Goal: Transaction & Acquisition: Download file/media

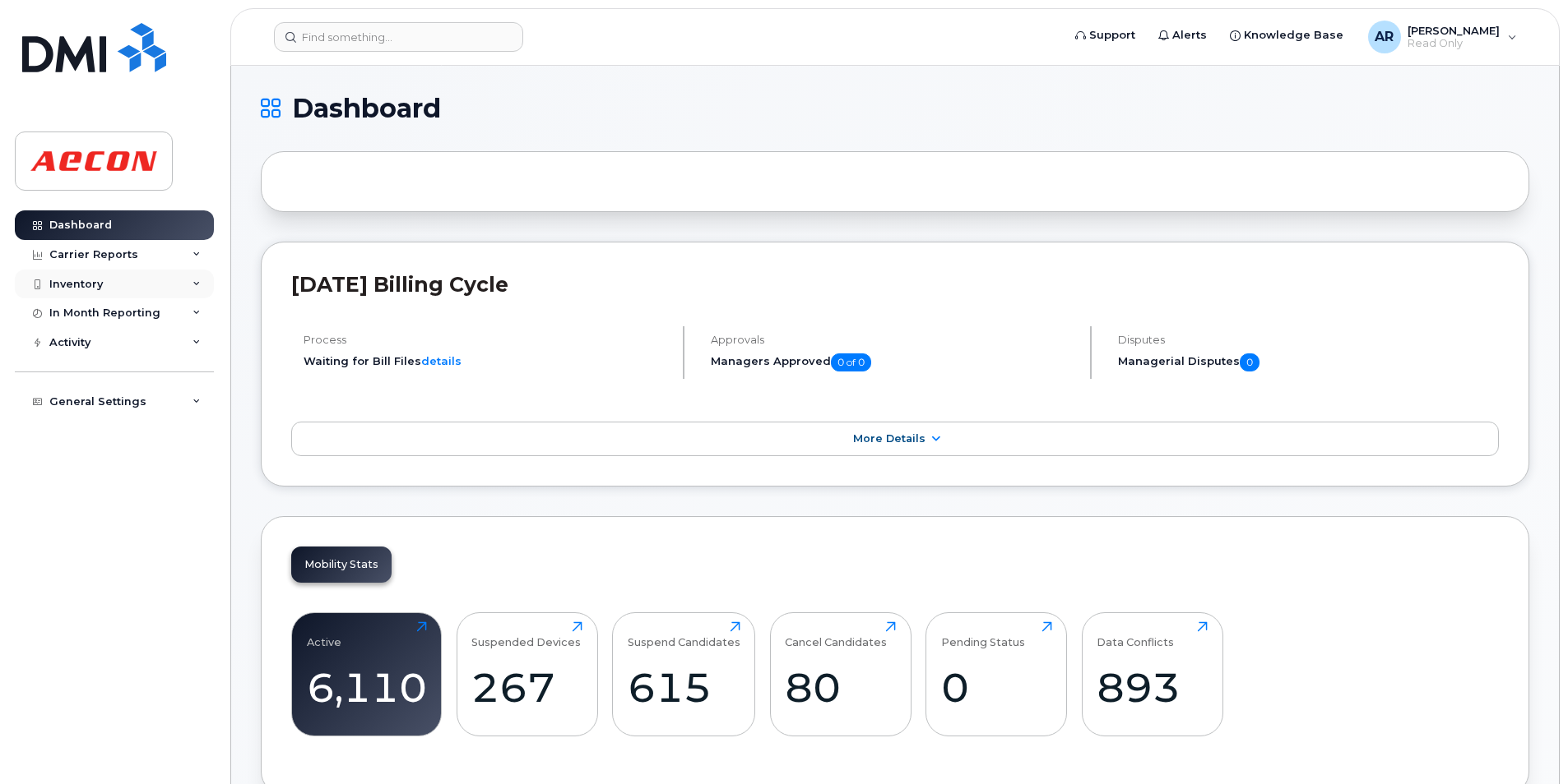
click at [157, 271] on div "Inventory" at bounding box center [113, 284] width 199 height 30
click at [162, 255] on div "Carrier Reports" at bounding box center [113, 255] width 199 height 30
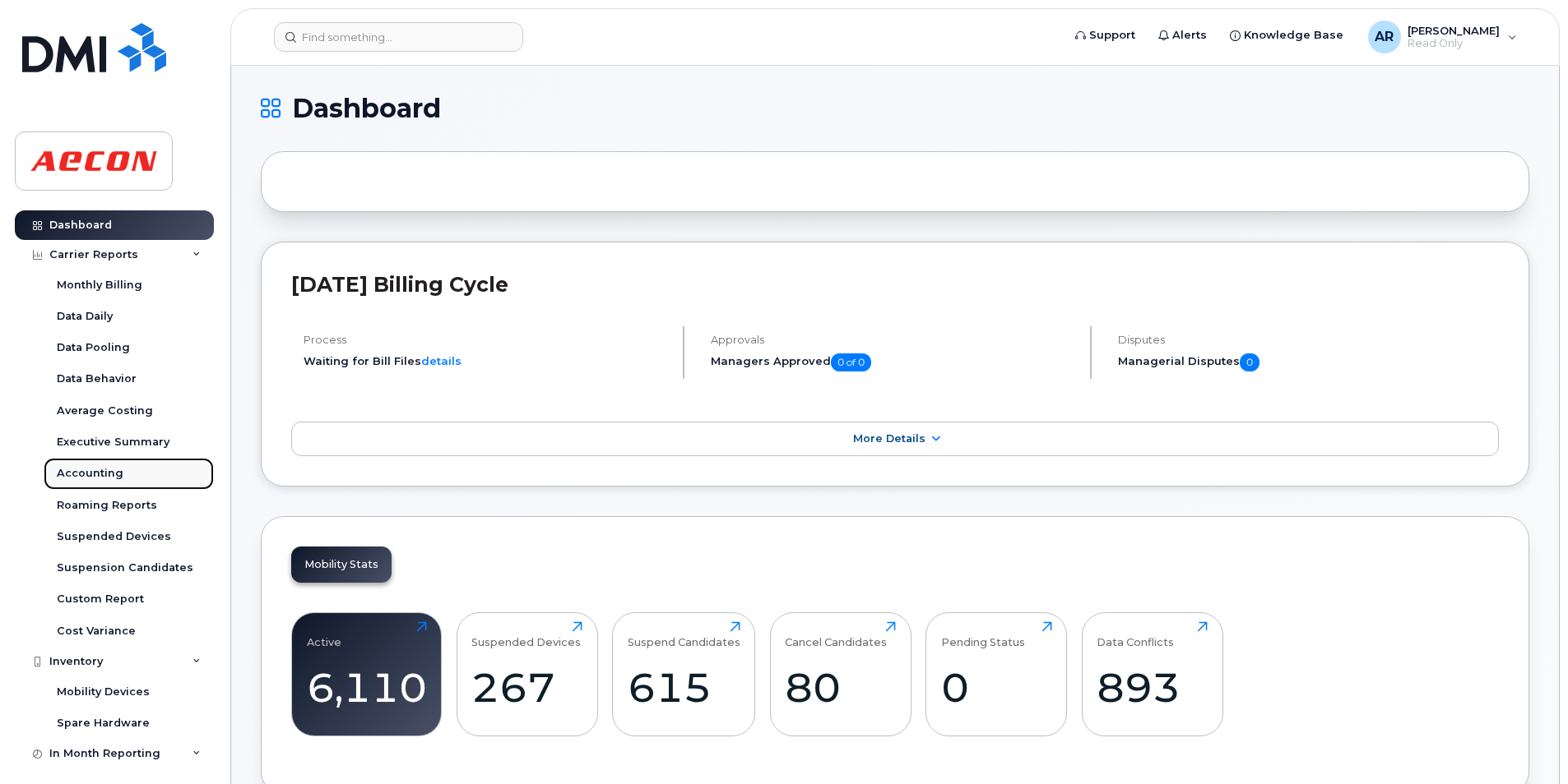
click at [157, 478] on link "Accounting" at bounding box center [128, 474] width 170 height 32
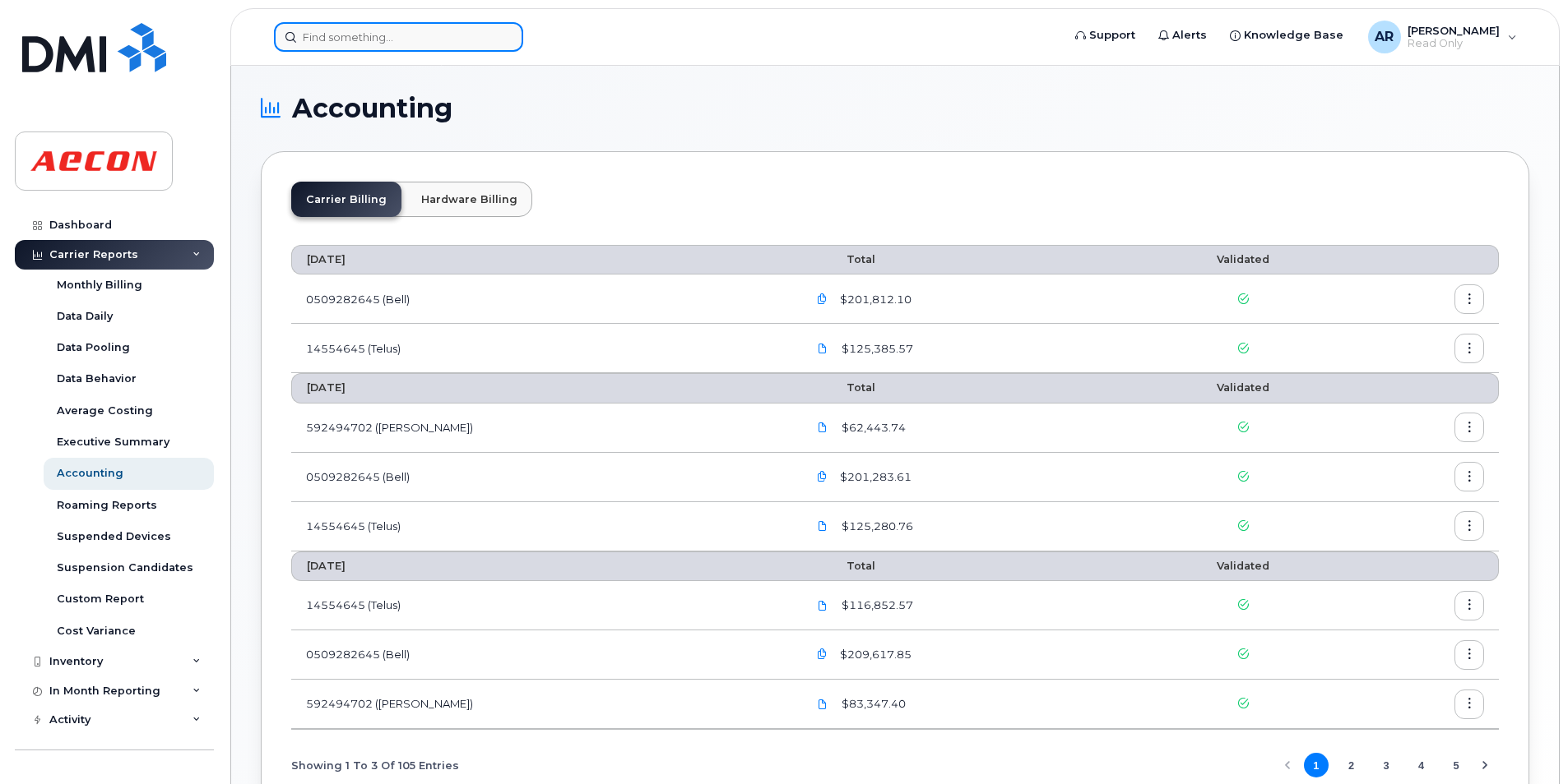
click at [345, 37] on input at bounding box center [398, 37] width 249 height 30
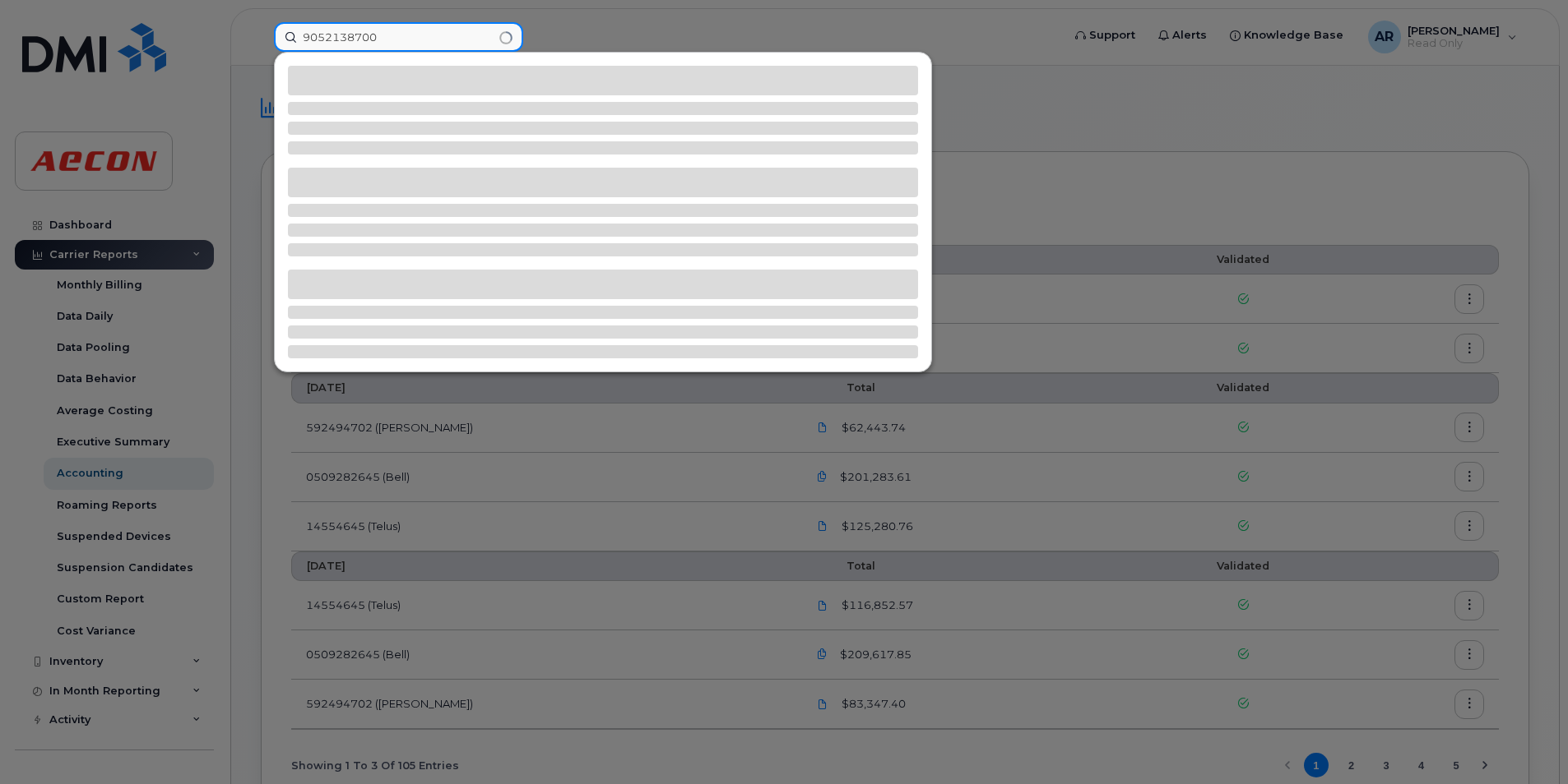
type input "9052138700"
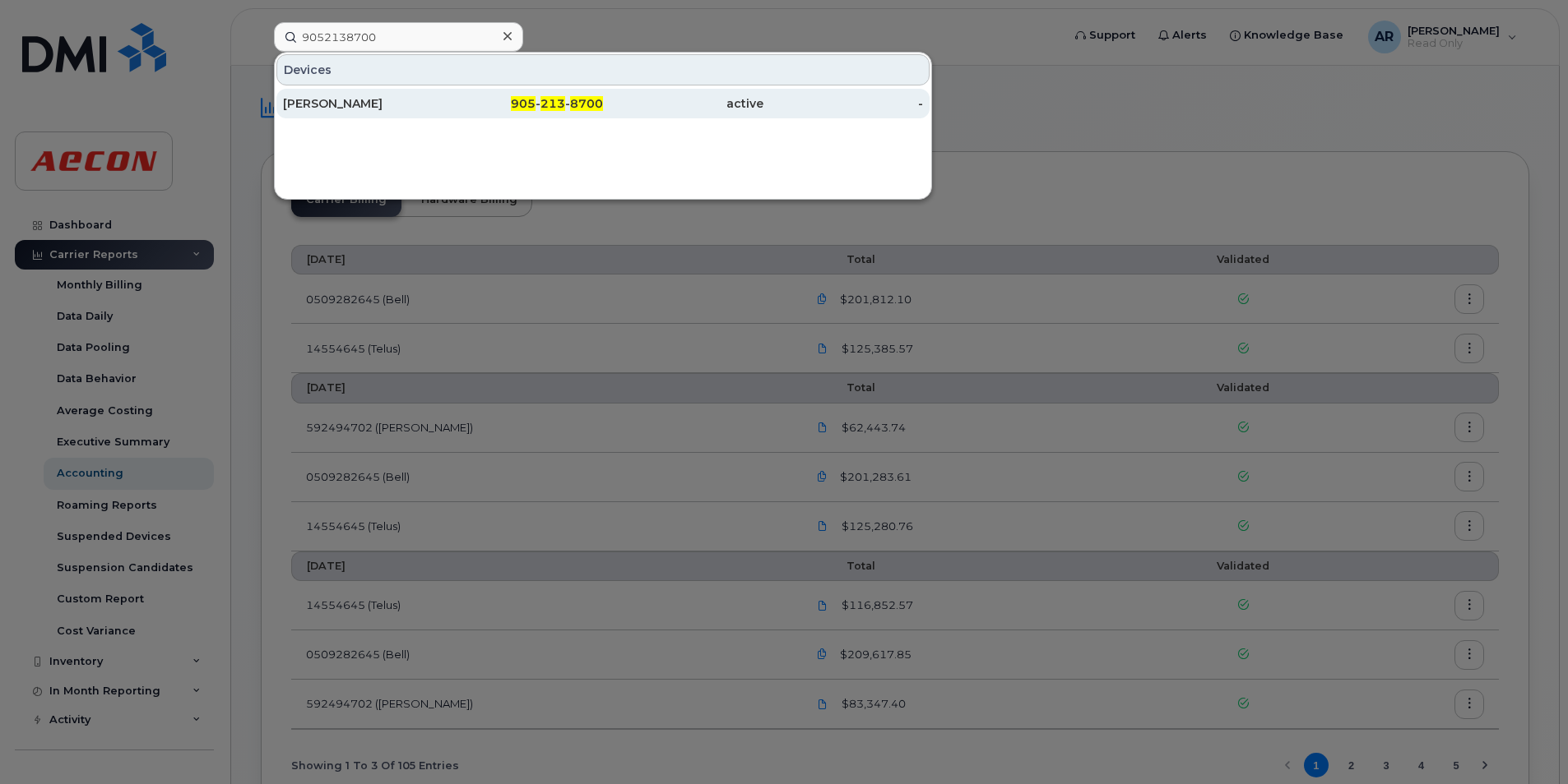
click at [403, 95] on div "[PERSON_NAME]" at bounding box center [362, 103] width 161 height 30
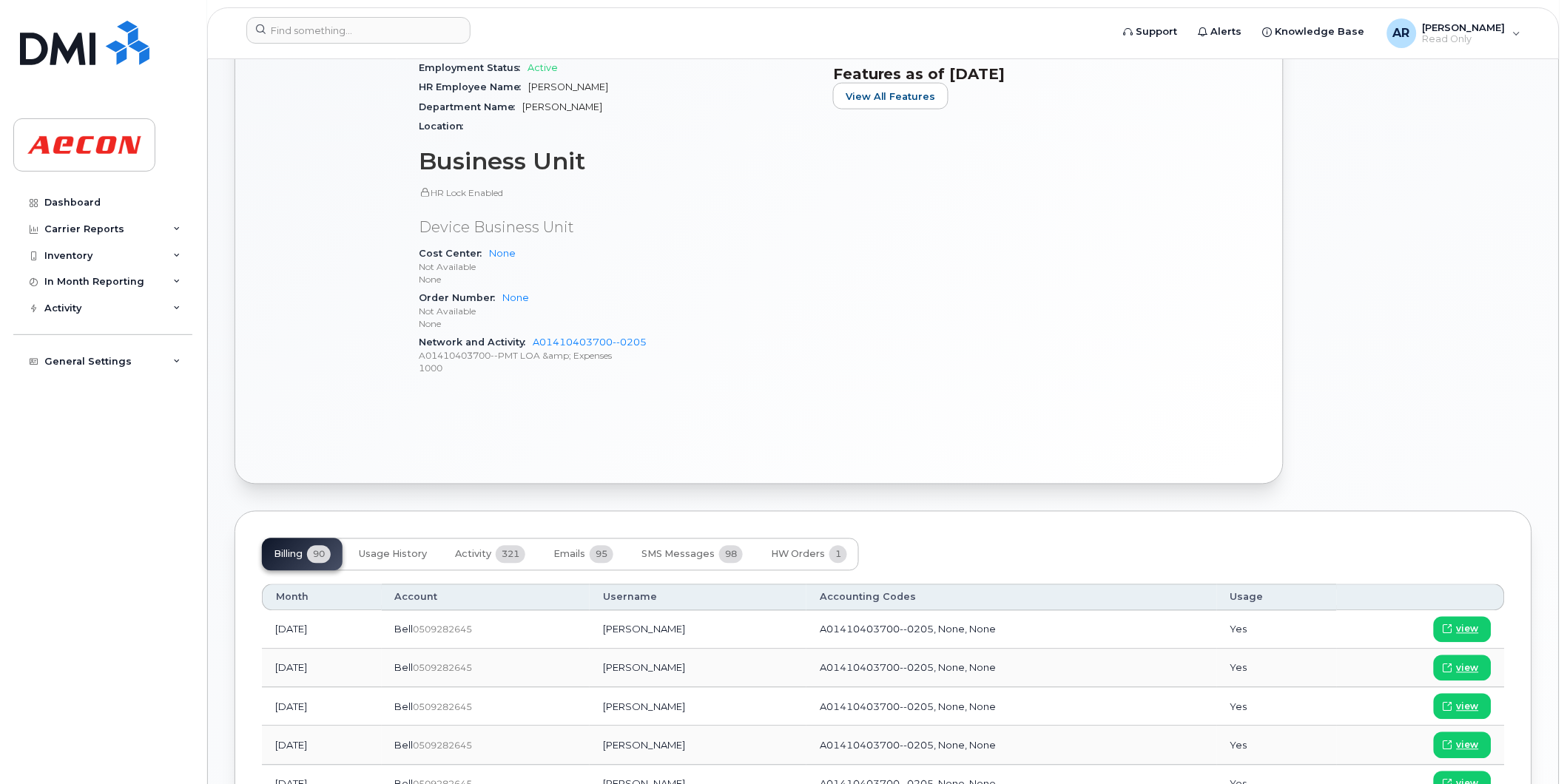
scroll to position [328, 0]
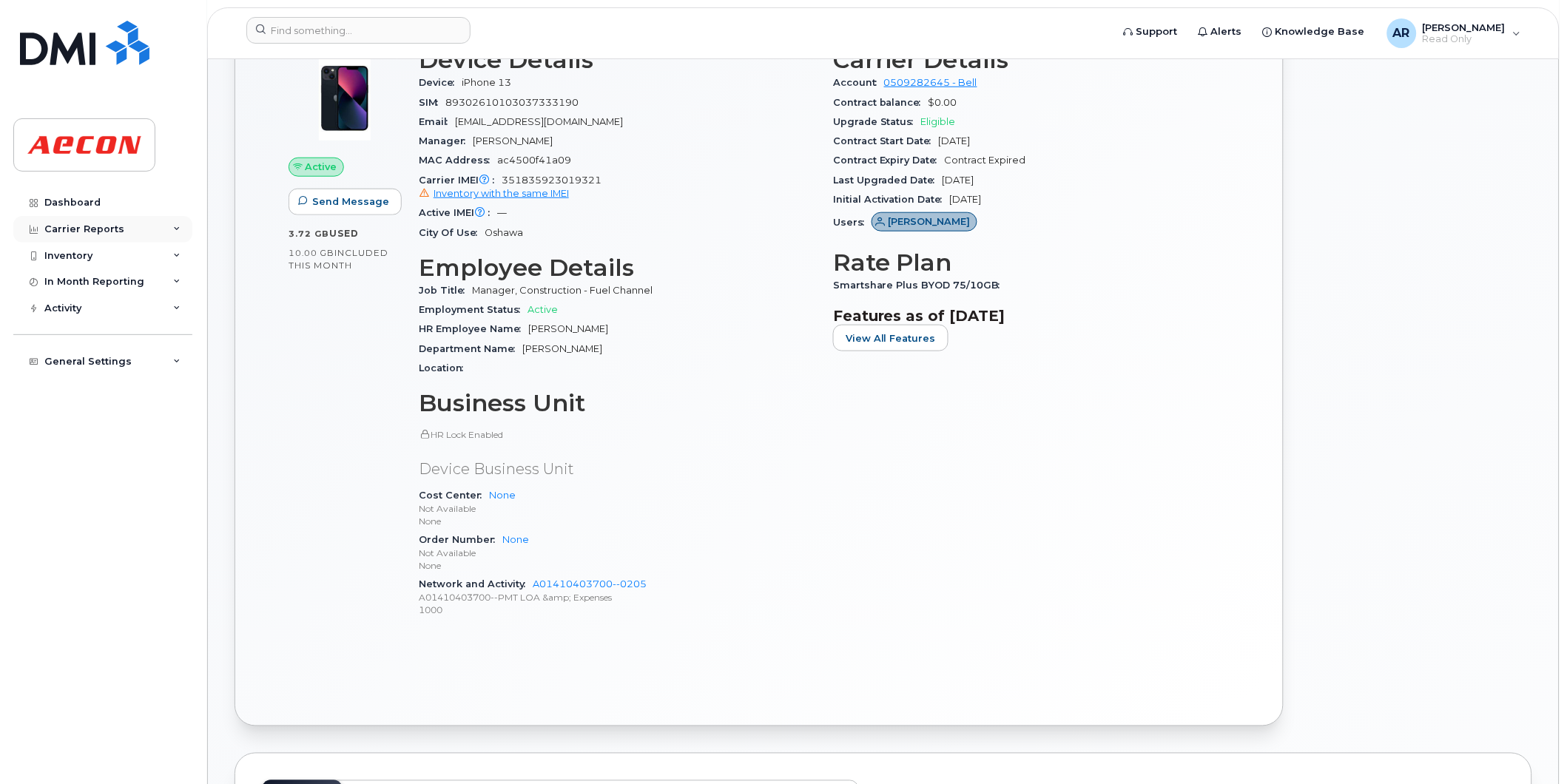
click at [121, 233] on div "Carrier Reports" at bounding box center [102, 229] width 179 height 27
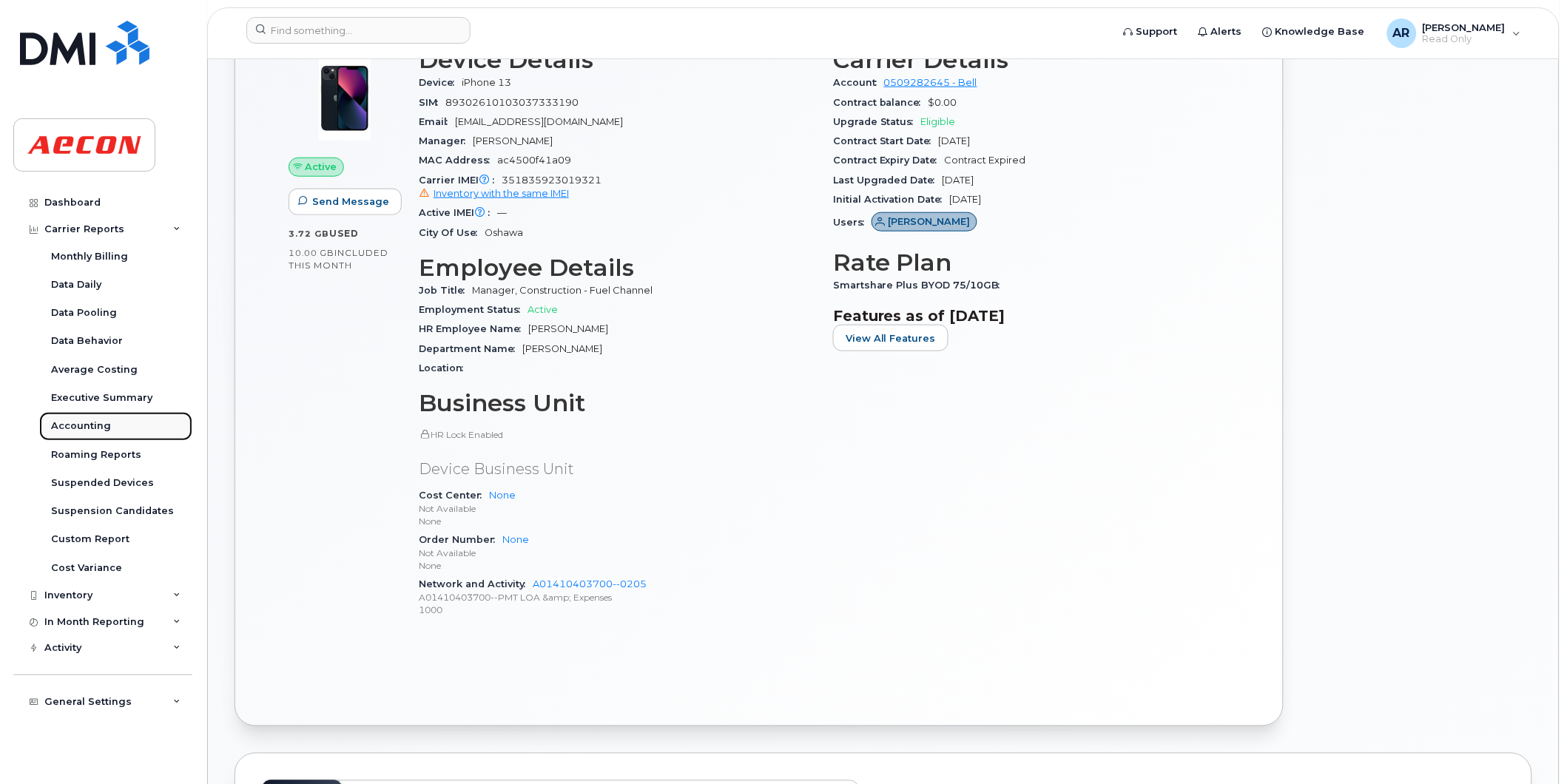
click at [109, 430] on link "Accounting" at bounding box center [115, 426] width 153 height 29
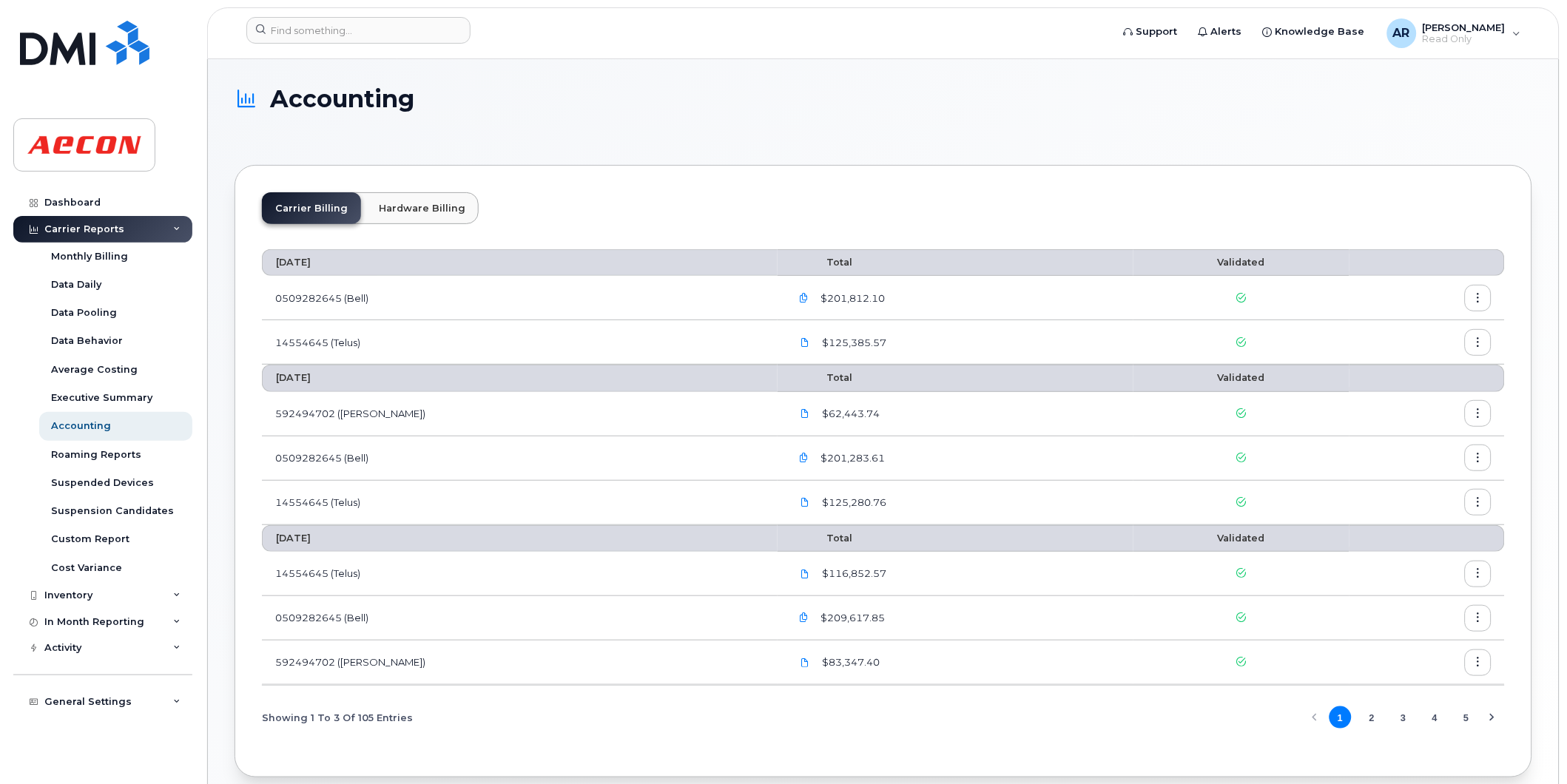
click at [800, 616] on icon "button" at bounding box center [804, 617] width 10 height 10
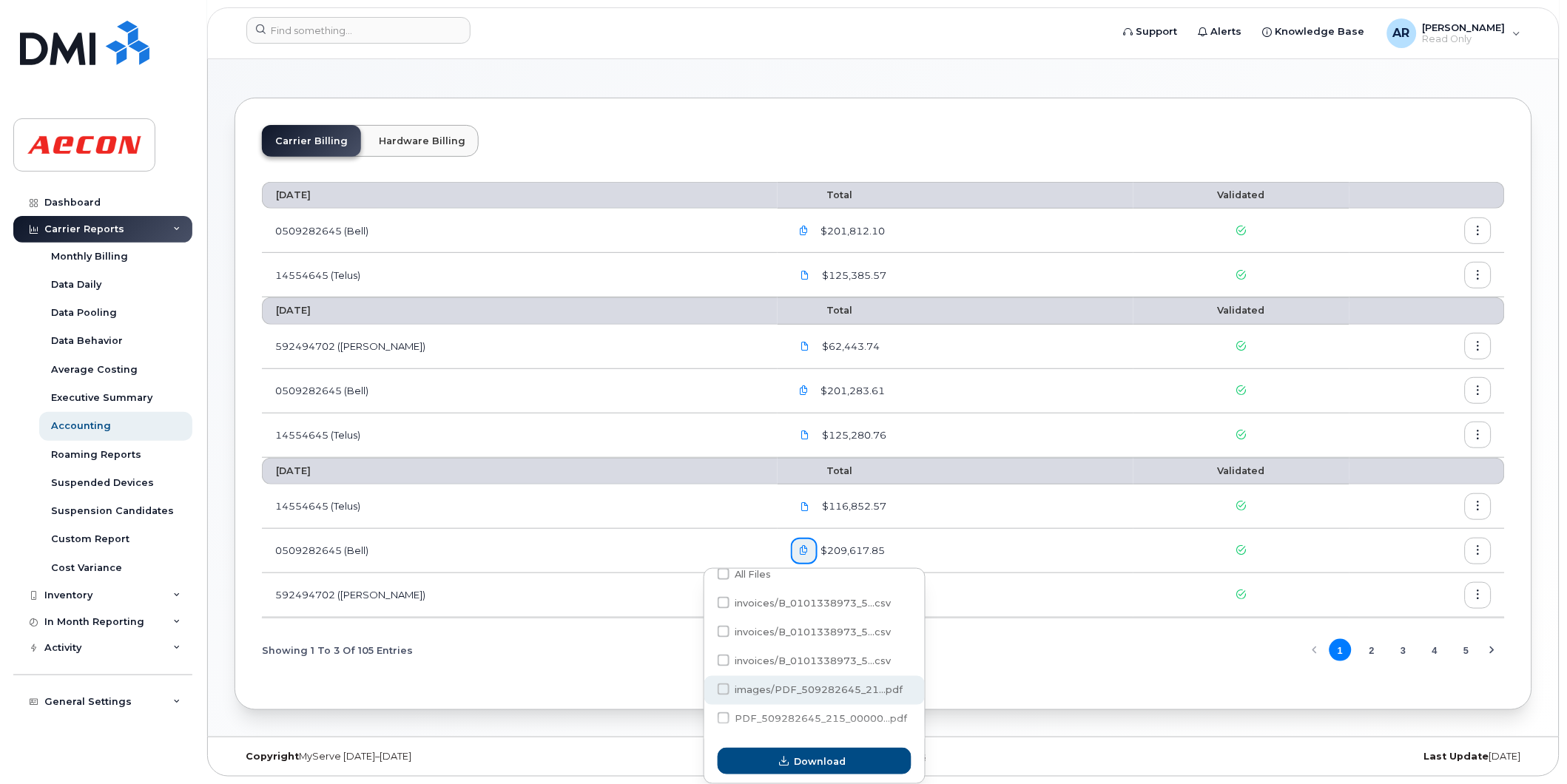
scroll to position [16, 0]
click at [771, 713] on span "PDF_509282645_215_00000...pdf" at bounding box center [822, 717] width 172 height 11
click at [707, 714] on input "PDF_509282645_215_00000...pdf" at bounding box center [704, 717] width 8 height 8
checkbox input "true"
click at [772, 767] on button "Download" at bounding box center [815, 761] width 194 height 27
